Goal: Transaction & Acquisition: Subscribe to service/newsletter

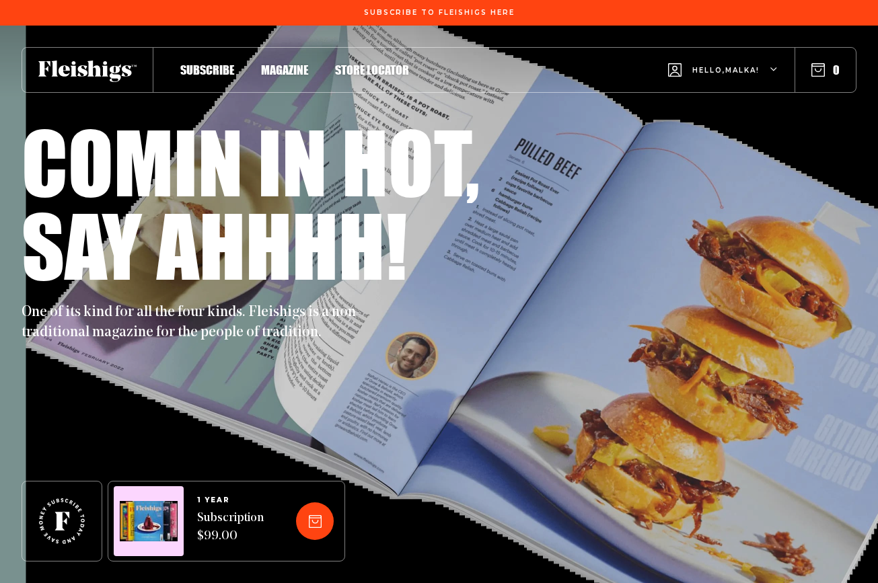
click at [716, 72] on span "Hello, [PERSON_NAME] !" at bounding box center [725, 81] width 67 height 32
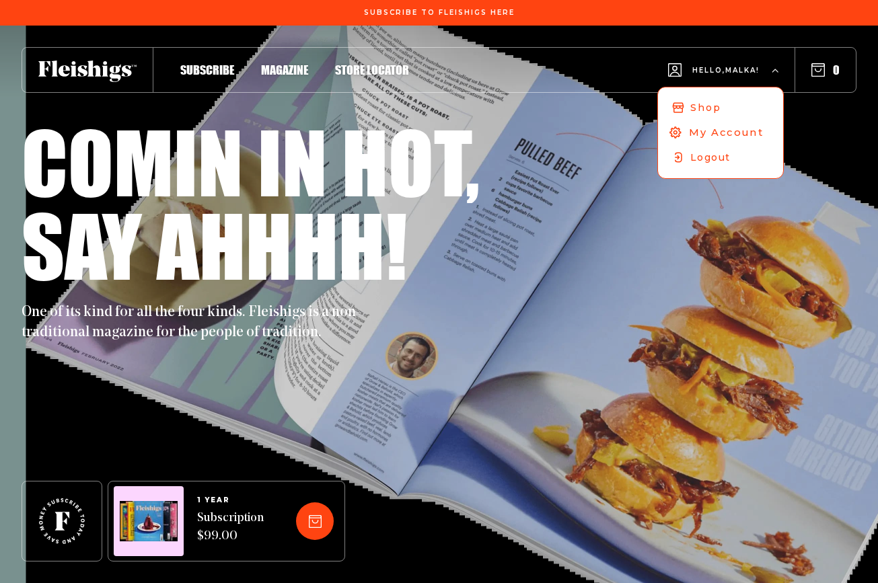
click at [719, 133] on span "My Account" at bounding box center [726, 132] width 75 height 15
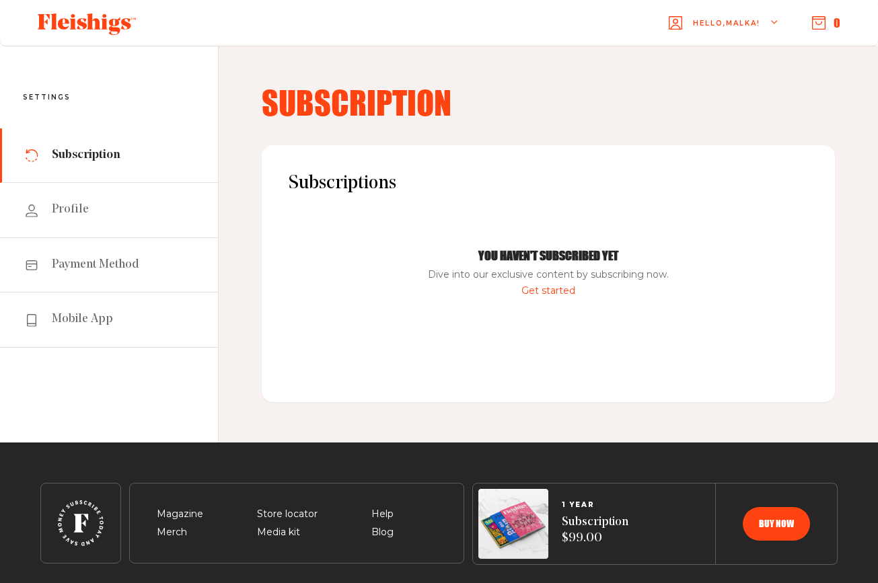
click at [551, 289] on link "Get started" at bounding box center [549, 291] width 54 height 12
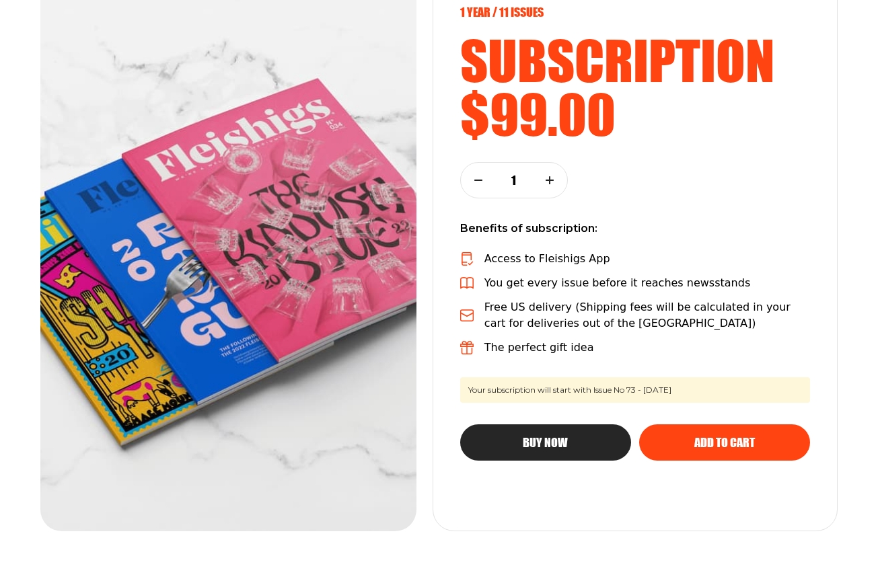
scroll to position [208, 0]
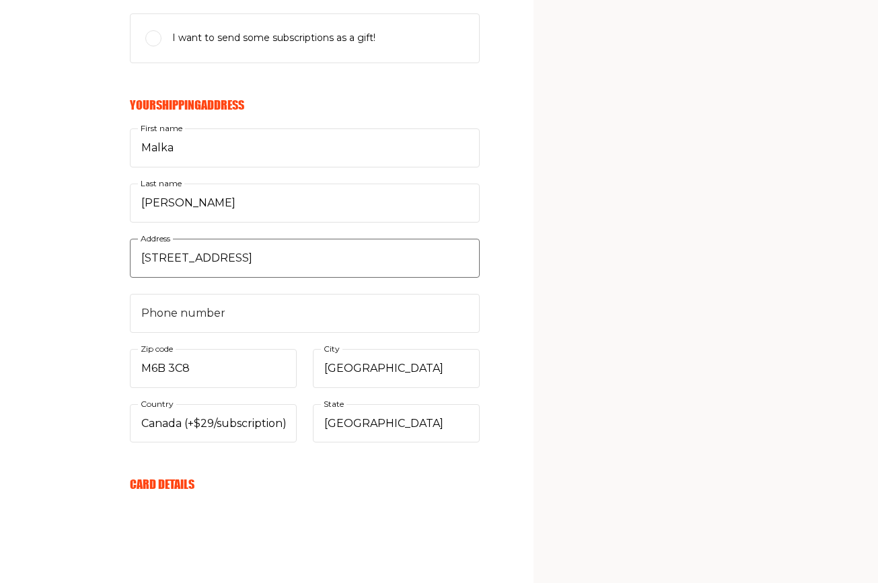
scroll to position [349, 0]
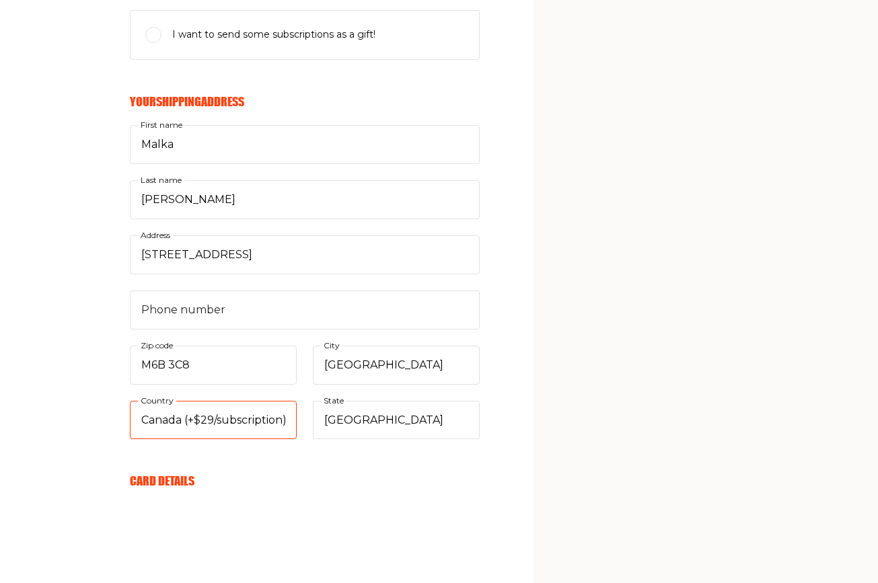
select select "US"
select select
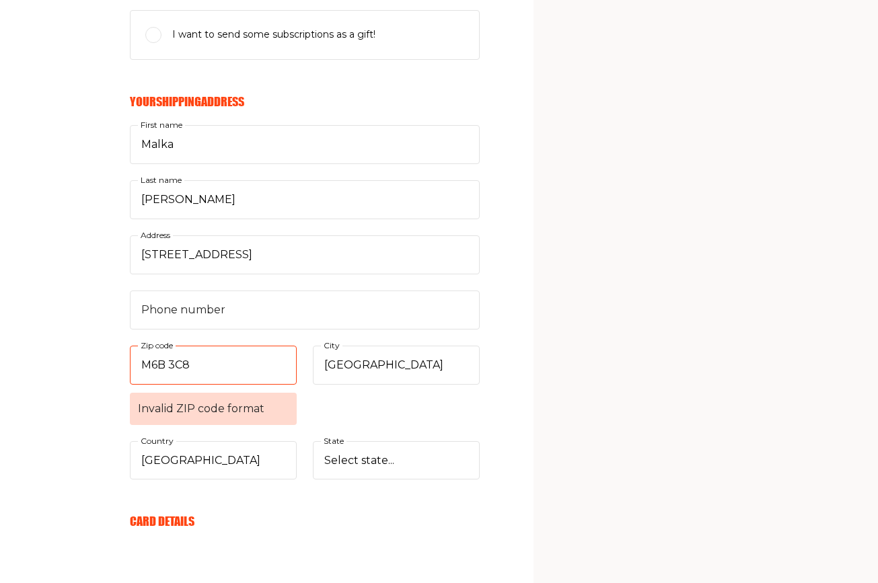
drag, startPoint x: 198, startPoint y: 366, endPoint x: 127, endPoint y: 367, distance: 70.7
drag, startPoint x: 269, startPoint y: 254, endPoint x: 128, endPoint y: 242, distance: 141.8
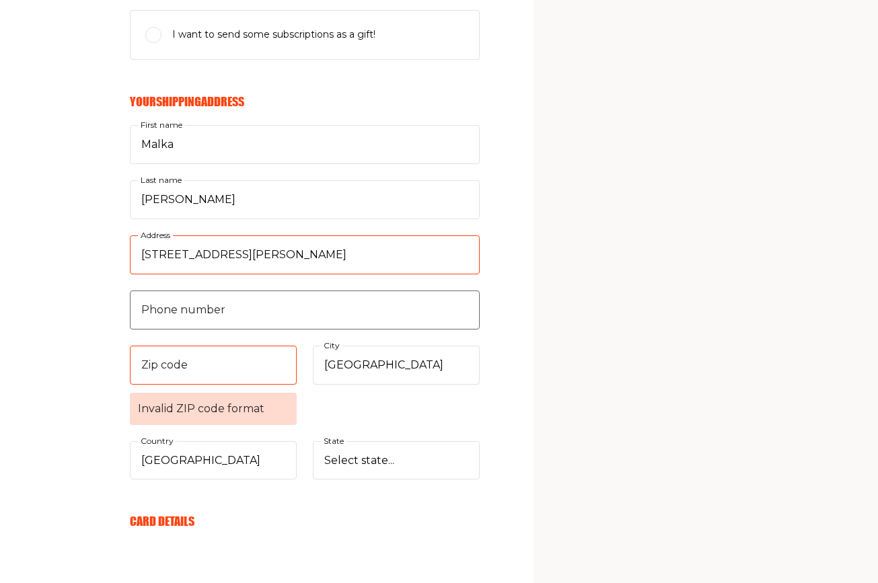
type input "3755 Henry Hudson Parkway #6A"
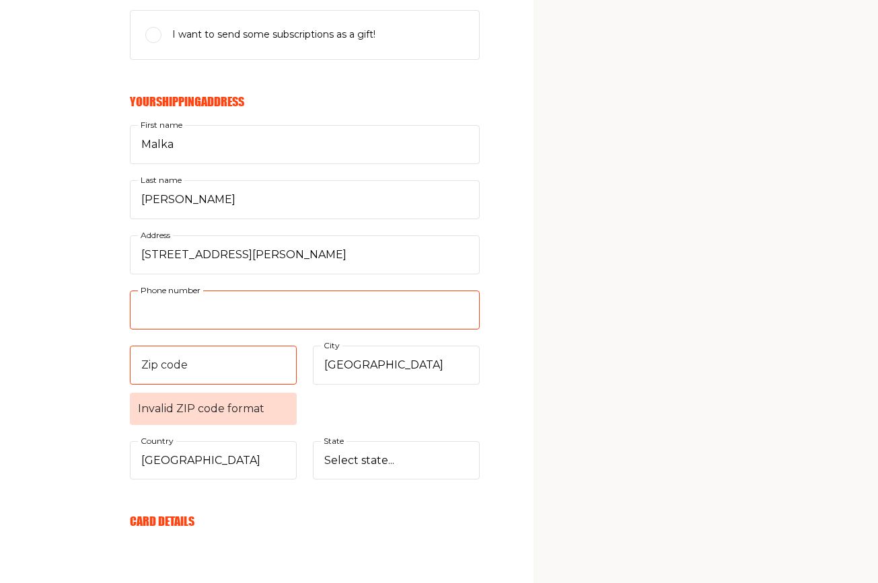
click at [145, 316] on input "Phone number" at bounding box center [305, 310] width 350 height 39
type input "6478467347"
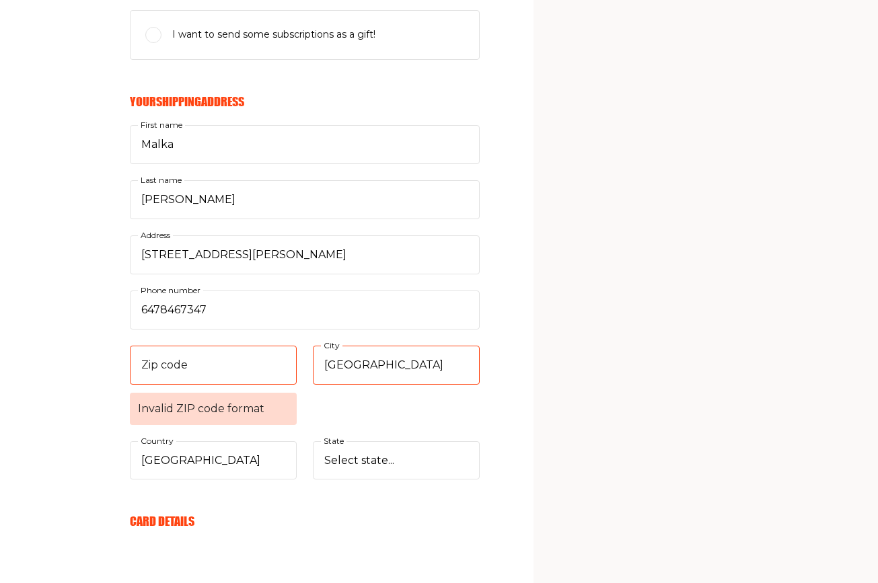
drag, startPoint x: 320, startPoint y: 362, endPoint x: 407, endPoint y: 358, distance: 86.9
type input "b"
type input "Bronx"
select select "New York"
click at [199, 360] on input "Zip code Invalid ZIP code format" at bounding box center [213, 365] width 167 height 39
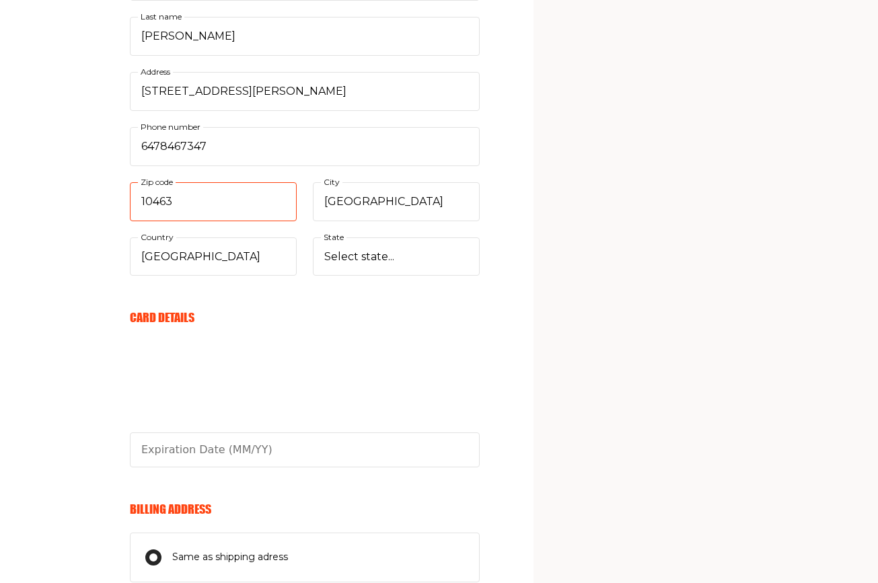
scroll to position [513, 0]
type input "10463"
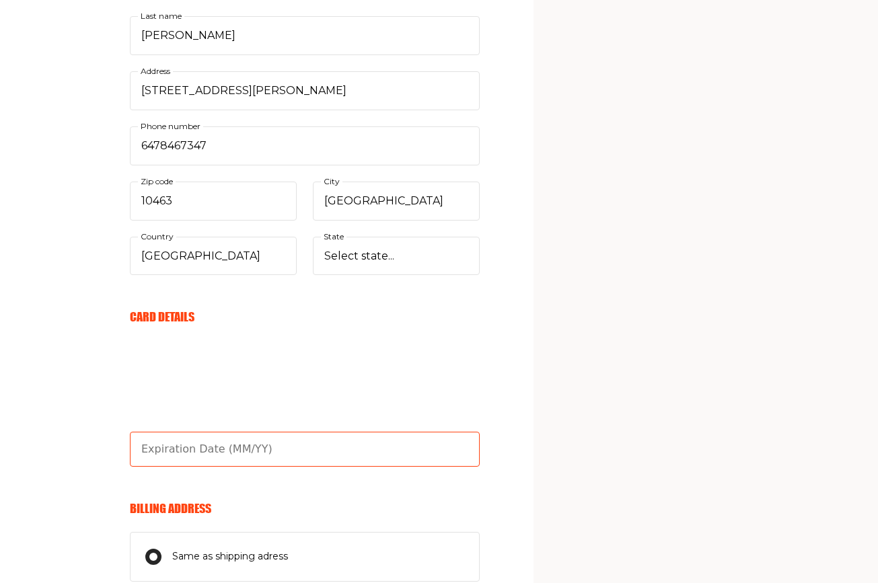
click at [151, 448] on input "text" at bounding box center [305, 449] width 350 height 35
type input "09/29"
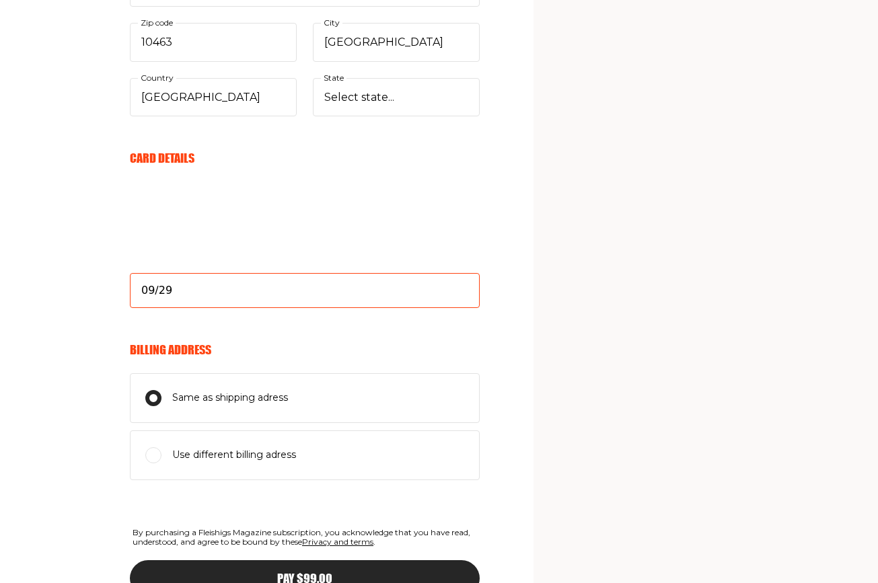
scroll to position [674, 0]
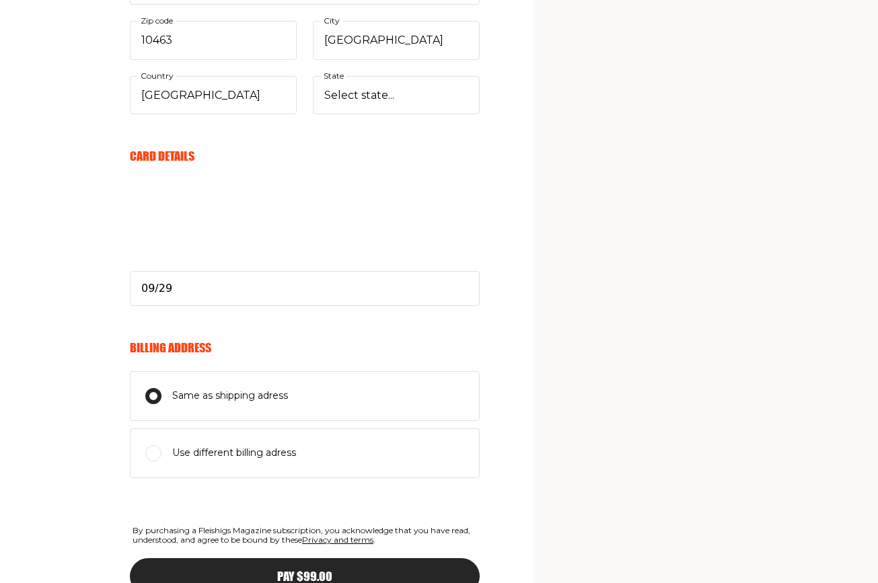
click at [154, 448] on input "Use different billing adress" at bounding box center [153, 454] width 16 height 16
radio input "true"
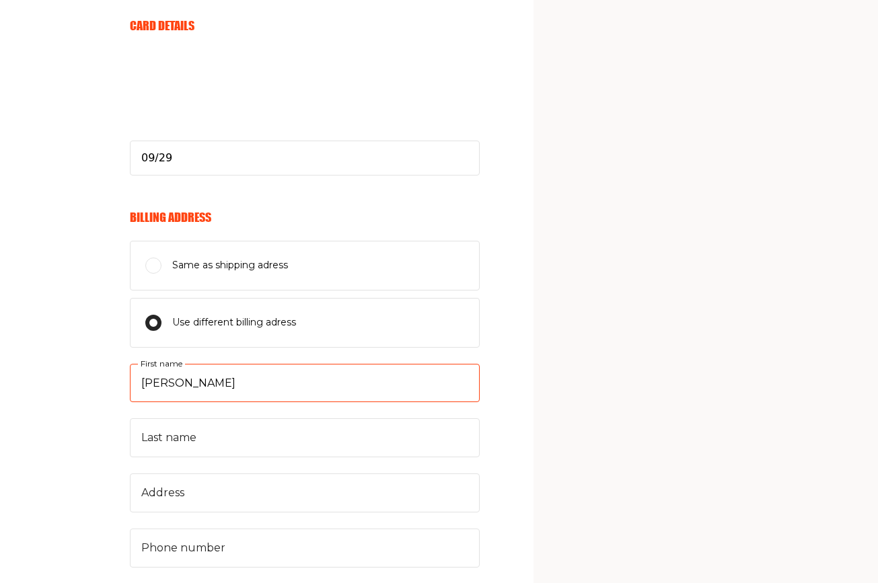
scroll to position [811, 0]
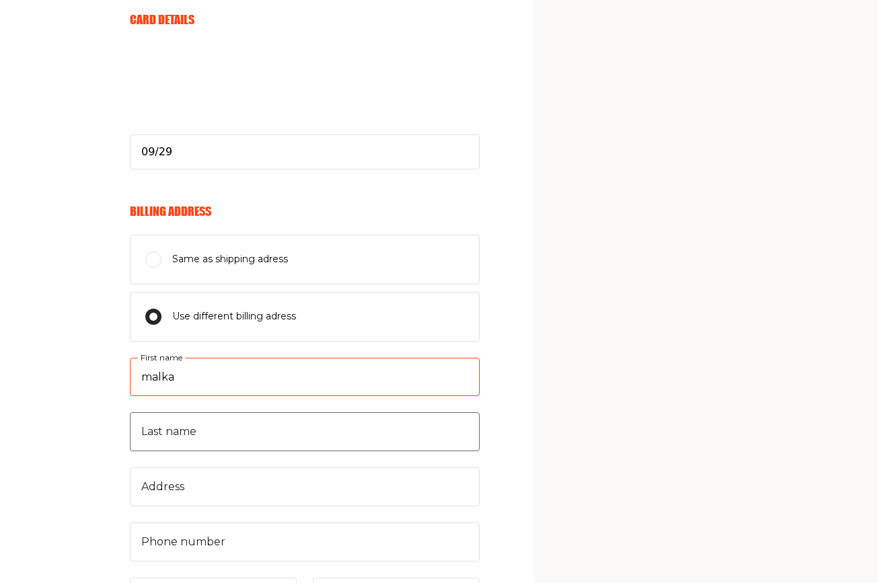
type input "malka"
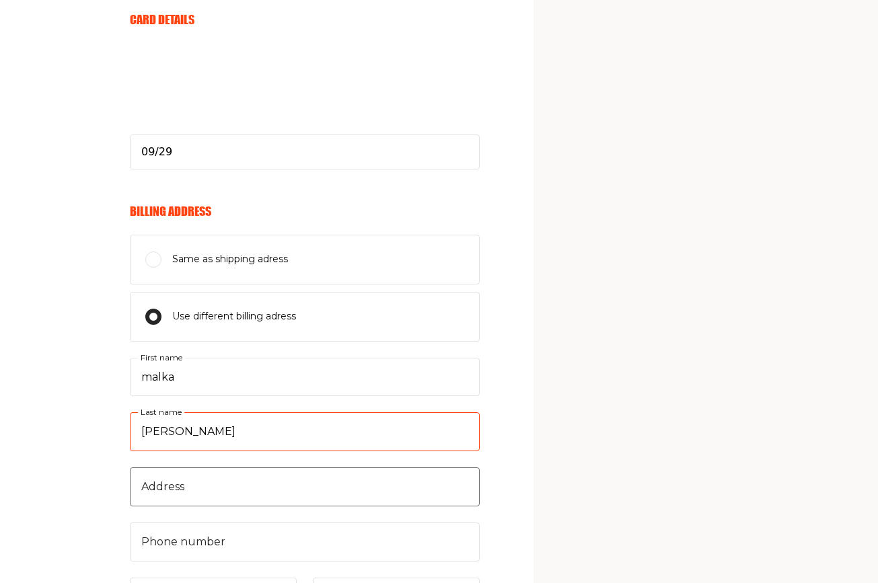
type input "jakubovic"
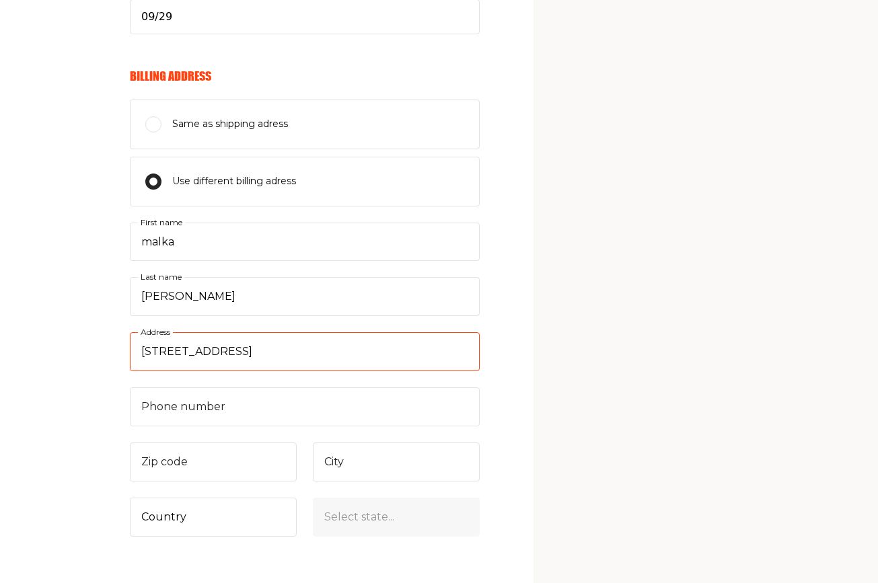
scroll to position [950, 0]
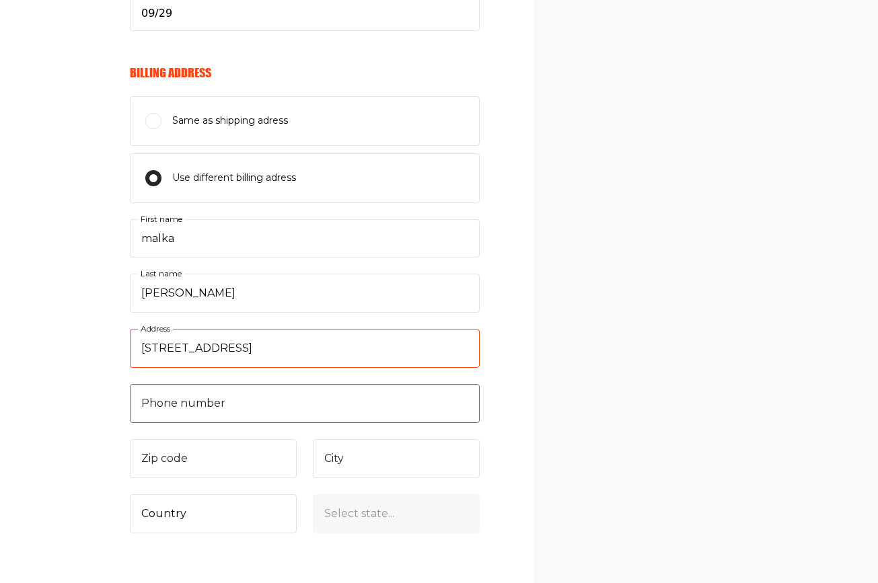
type input "60 dalemount avenue"
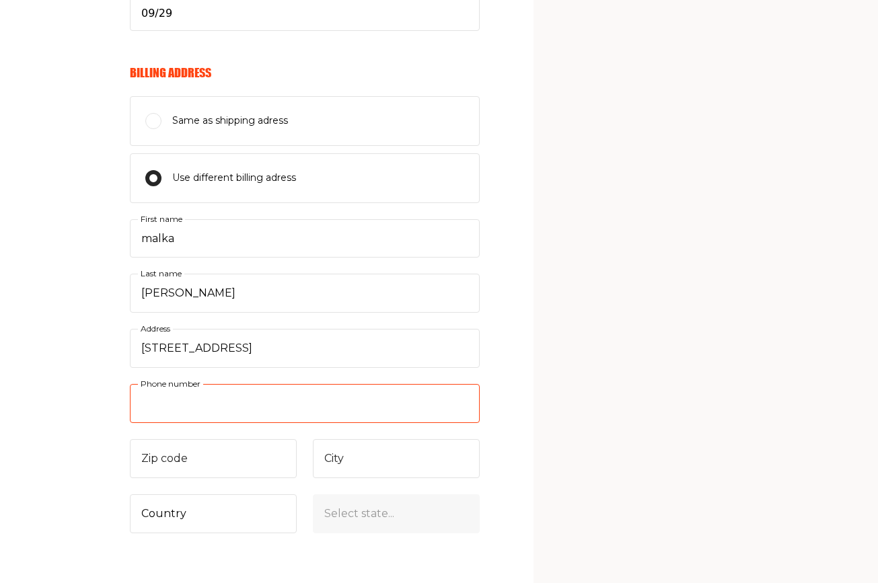
click at [153, 407] on input "Phone number" at bounding box center [305, 403] width 350 height 39
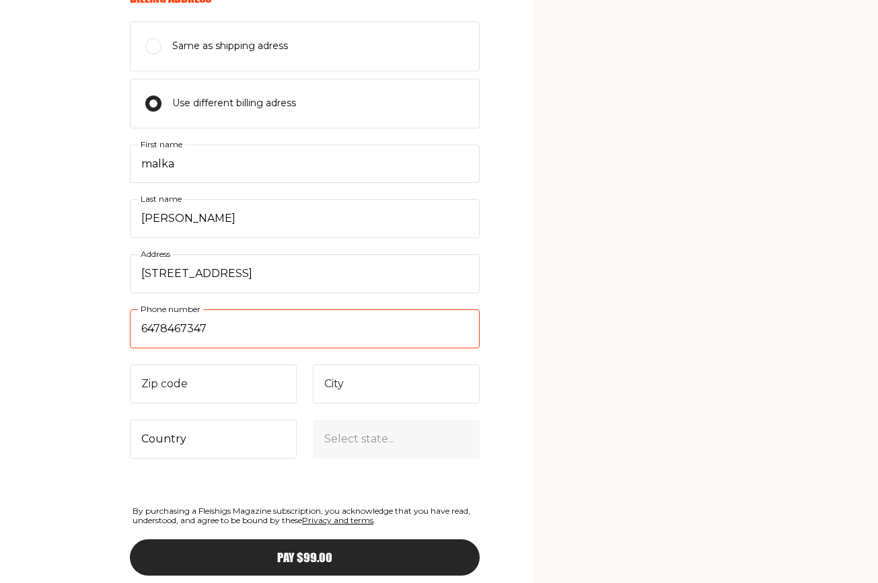
scroll to position [1026, 0]
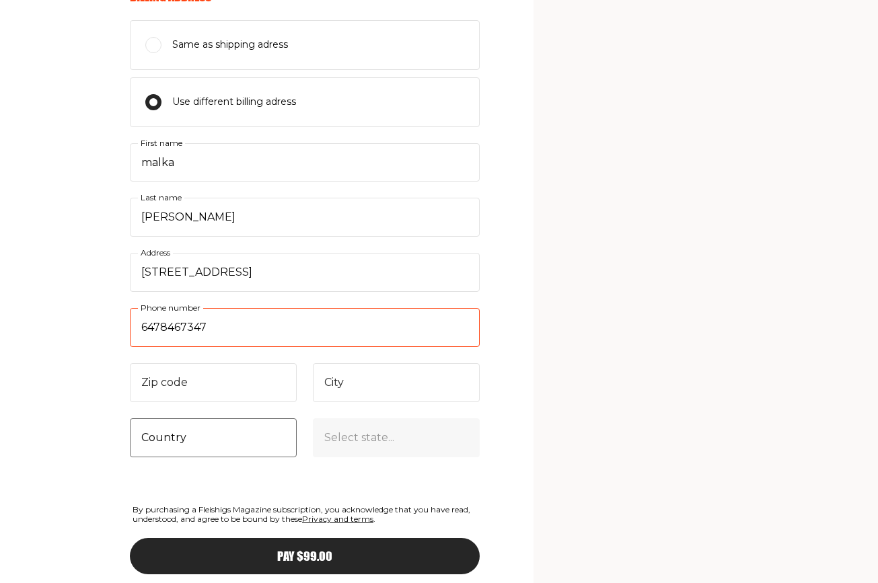
type input "6478467347"
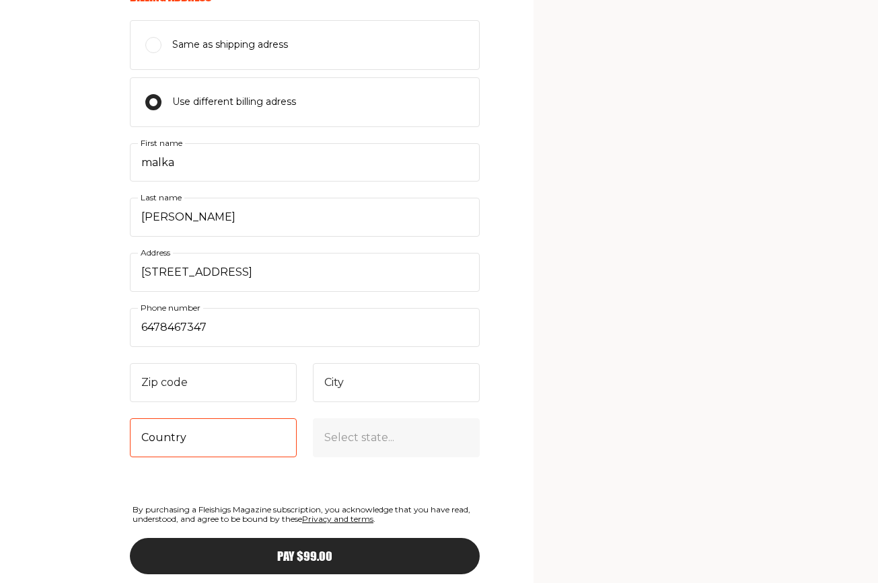
select select "CA"
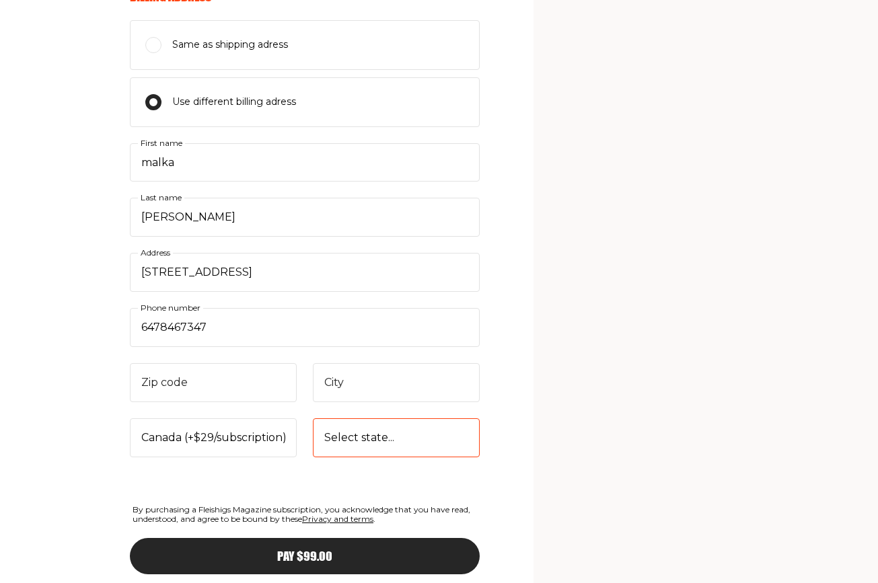
select select "Ontario"
type input "M6B3C8"
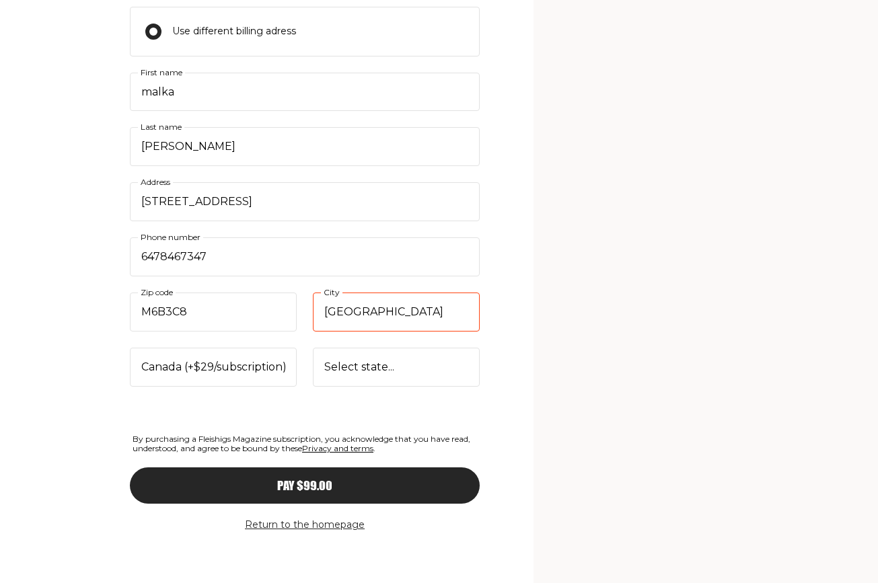
scroll to position [1096, 0]
type input "Toronto"
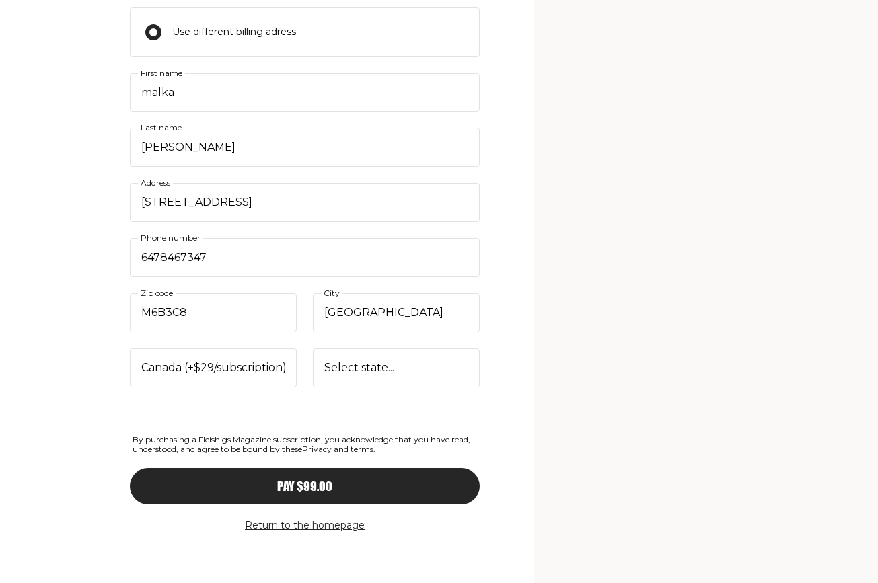
click at [326, 481] on span "Pay $99.00" at bounding box center [304, 474] width 55 height 12
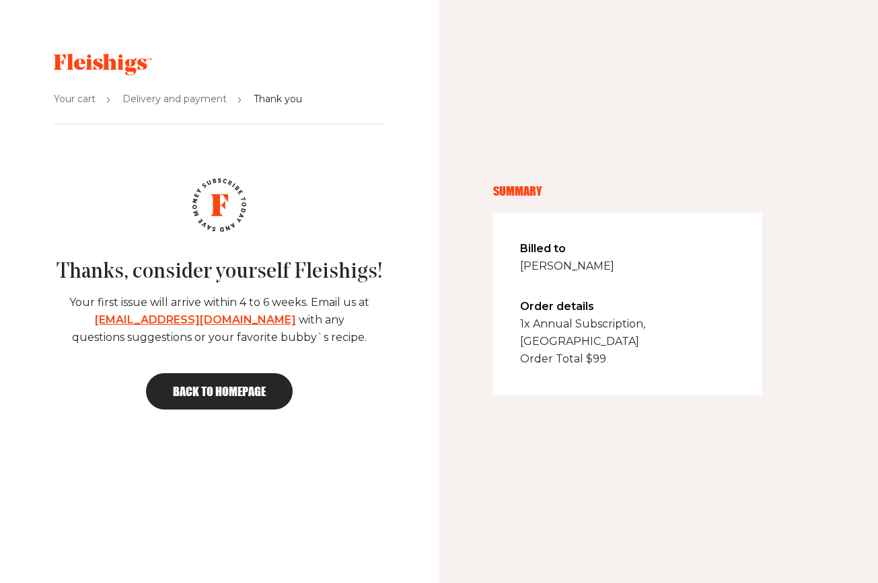
click at [228, 386] on span "Back to homepage" at bounding box center [219, 392] width 93 height 12
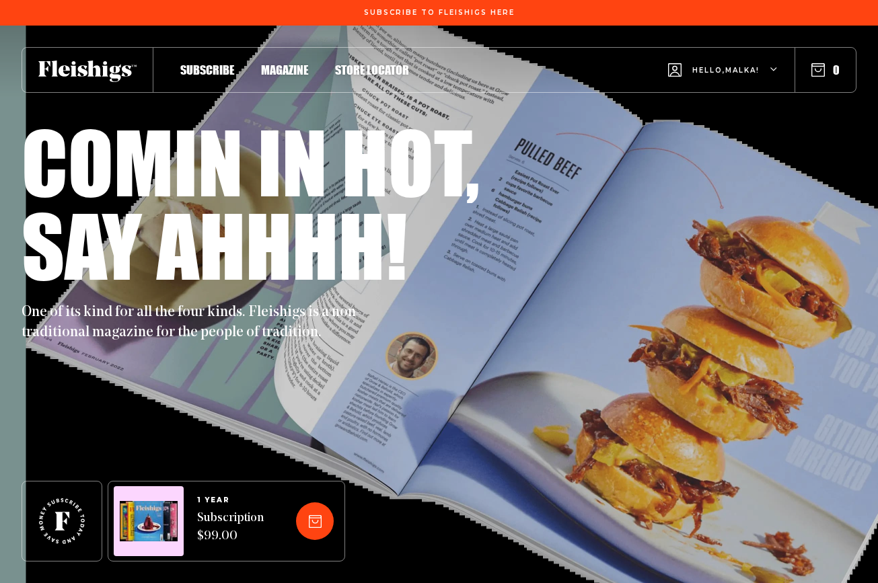
click at [725, 69] on span "Hello, [PERSON_NAME] !" at bounding box center [725, 81] width 67 height 32
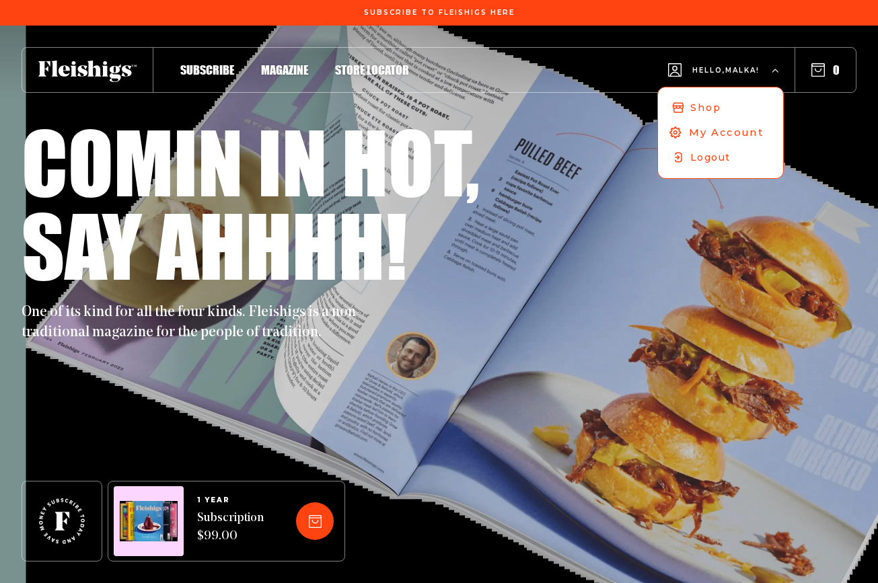
click at [711, 131] on span "My Account" at bounding box center [726, 132] width 75 height 15
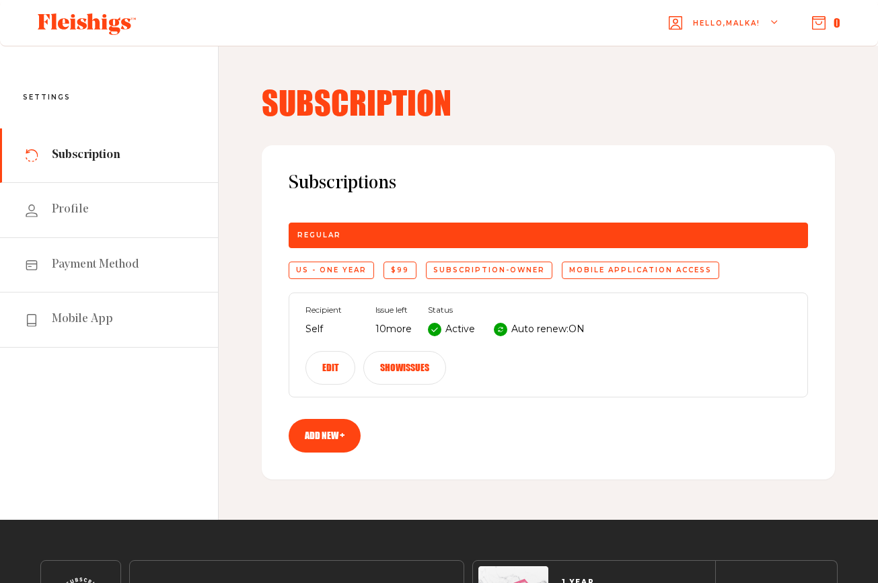
click at [408, 363] on button "Show issues" at bounding box center [404, 368] width 83 height 34
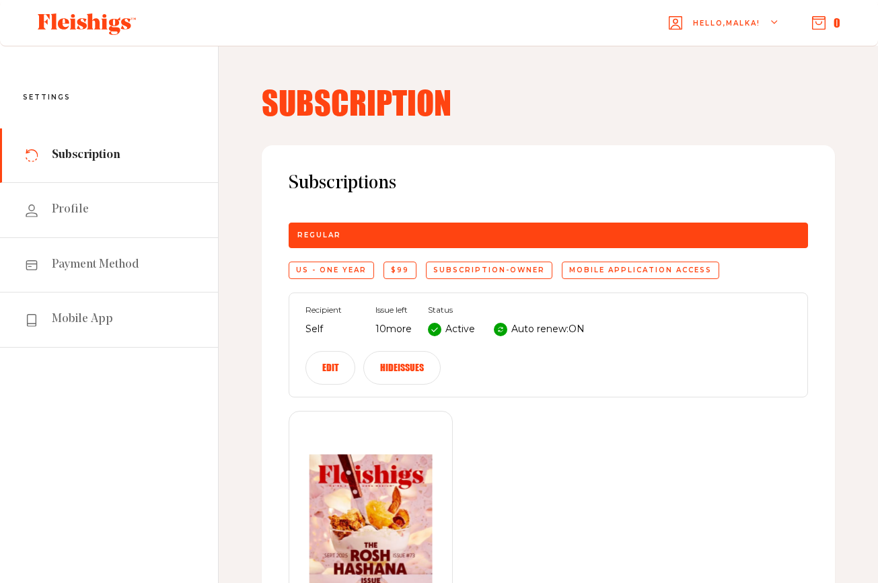
click at [754, 24] on span "Hello, [PERSON_NAME] !" at bounding box center [726, 34] width 67 height 32
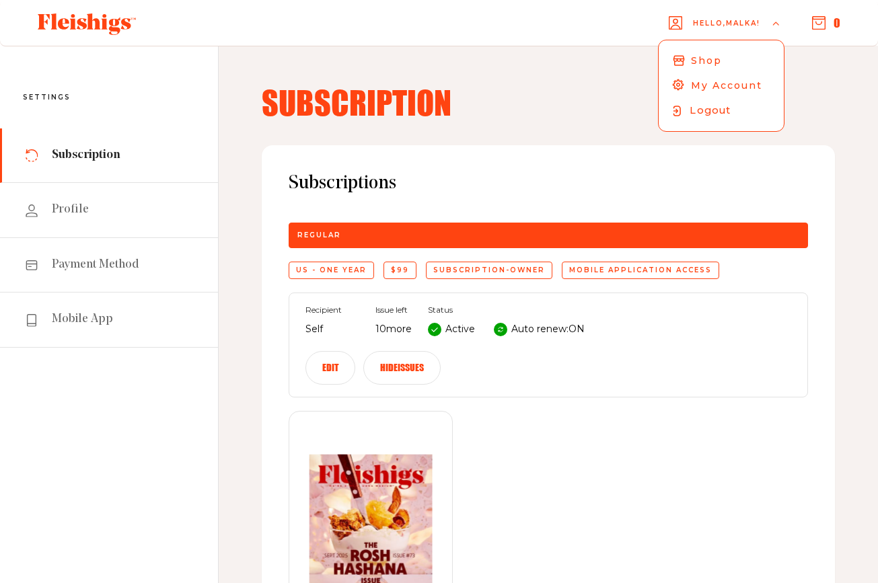
click at [719, 106] on span "Logout" at bounding box center [711, 110] width 42 height 15
